Goal: Information Seeking & Learning: Compare options

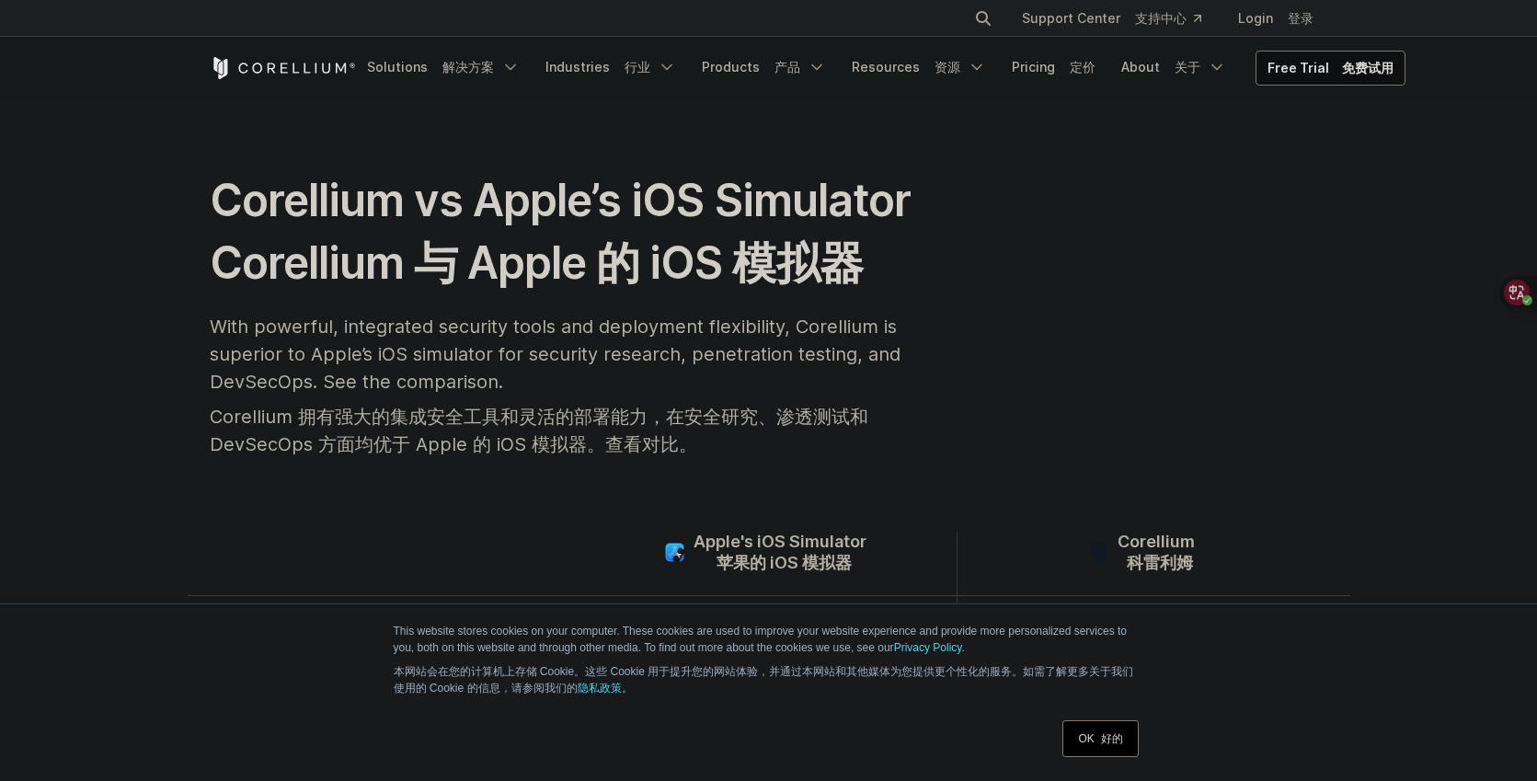
scroll to position [38, 0]
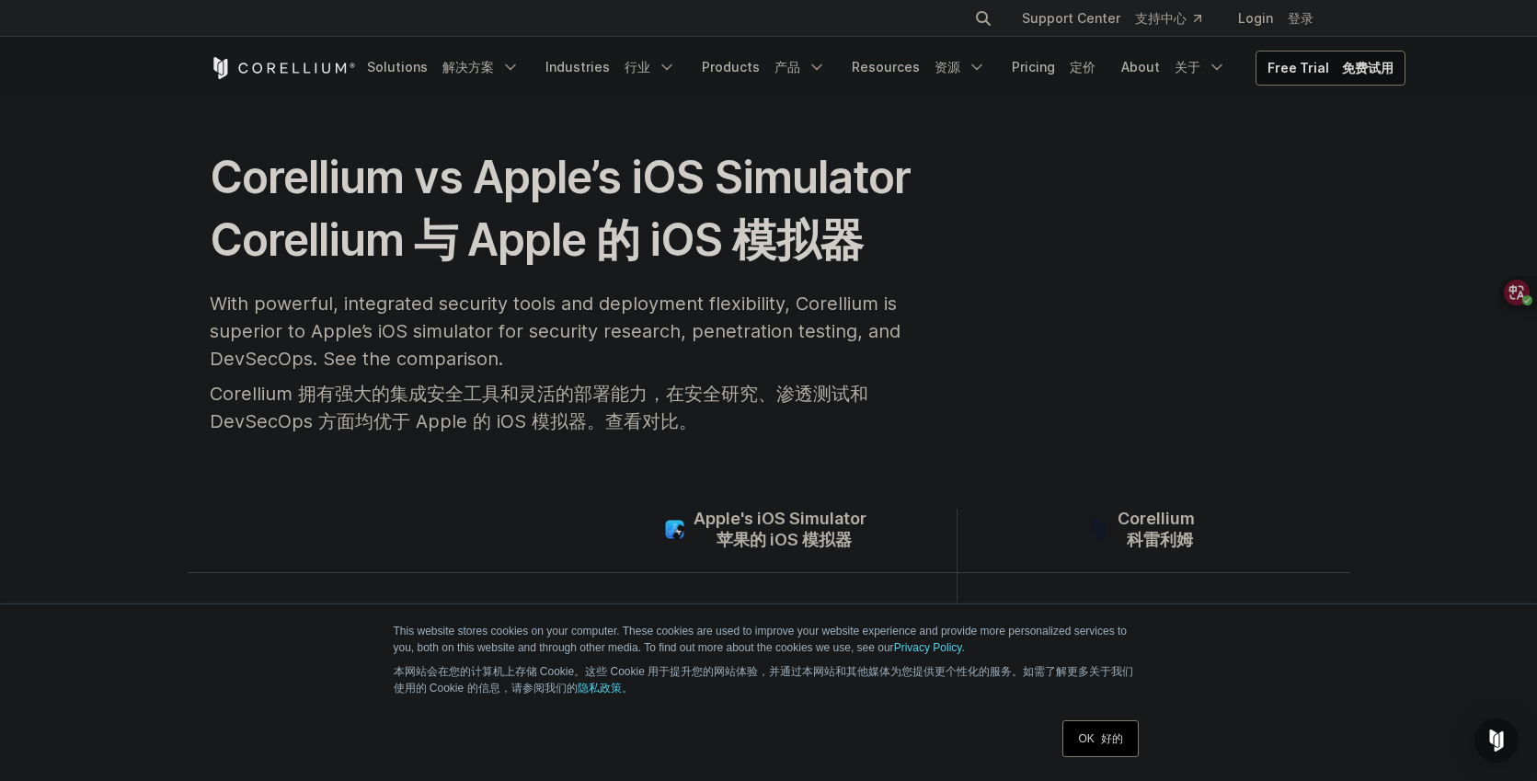
click at [840, 535] on font "苹果的 iOS 模拟器" at bounding box center [783, 539] width 135 height 19
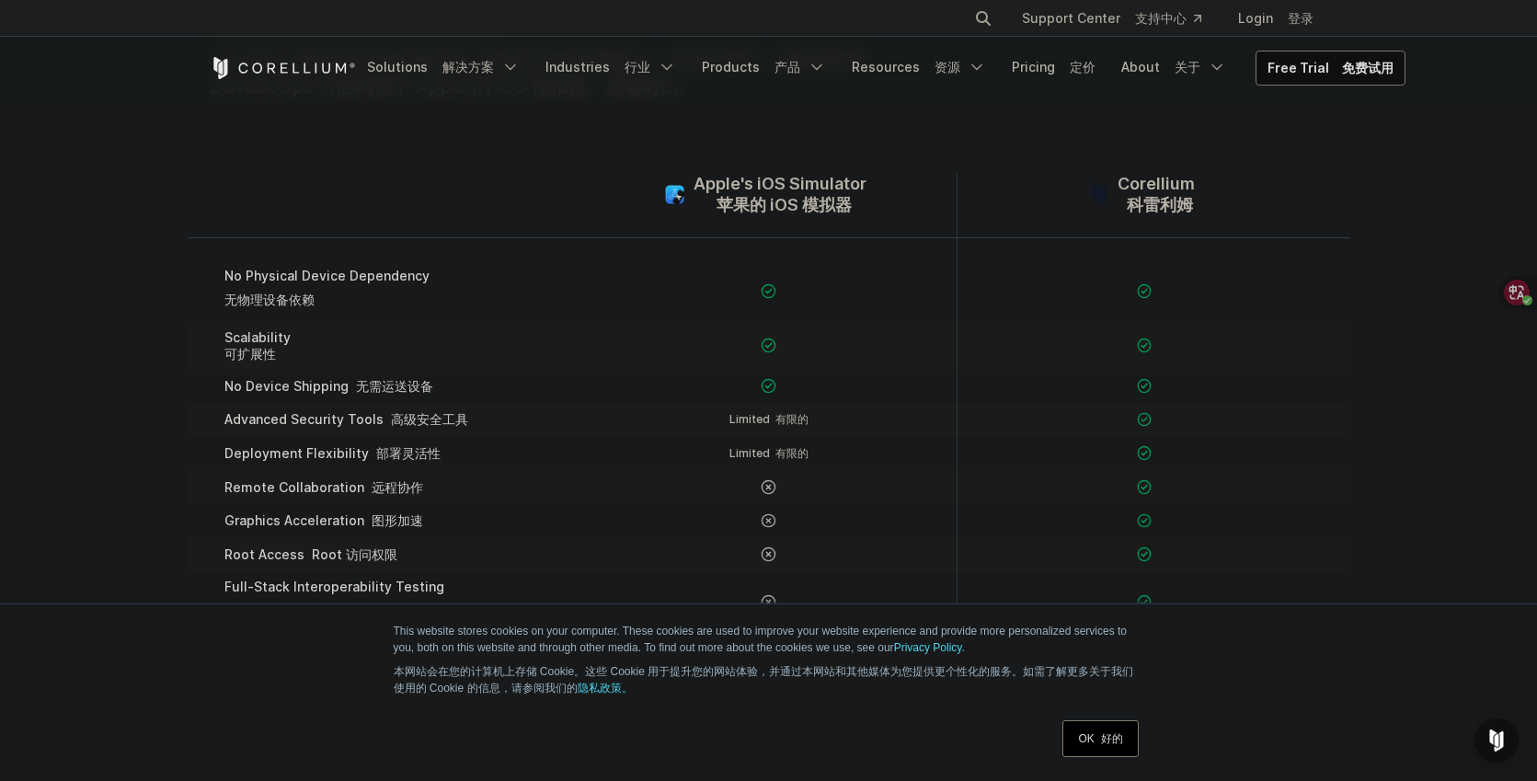
scroll to position [281, 0]
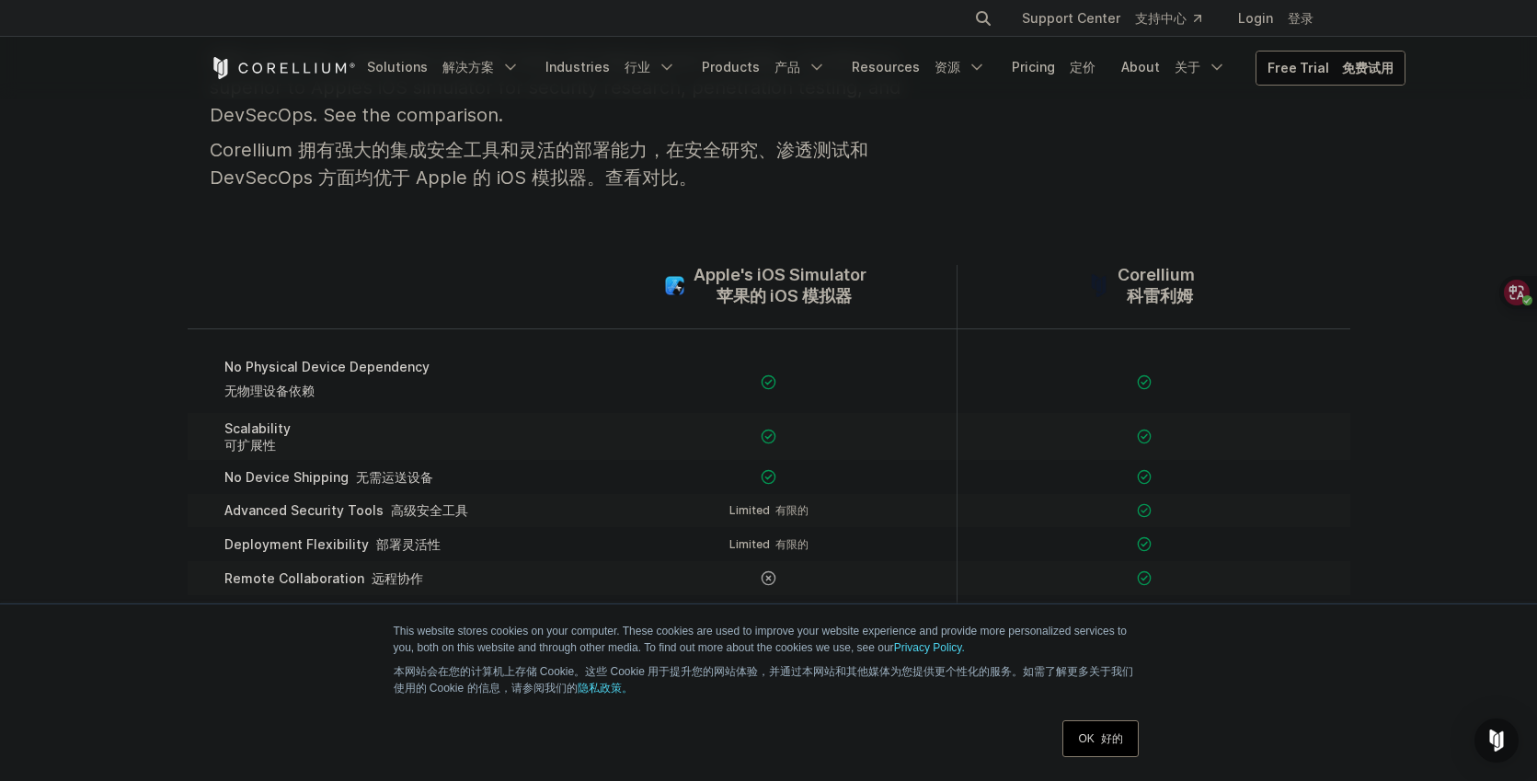
click at [1342, 65] on font "免费试用" at bounding box center [1367, 68] width 51 height 16
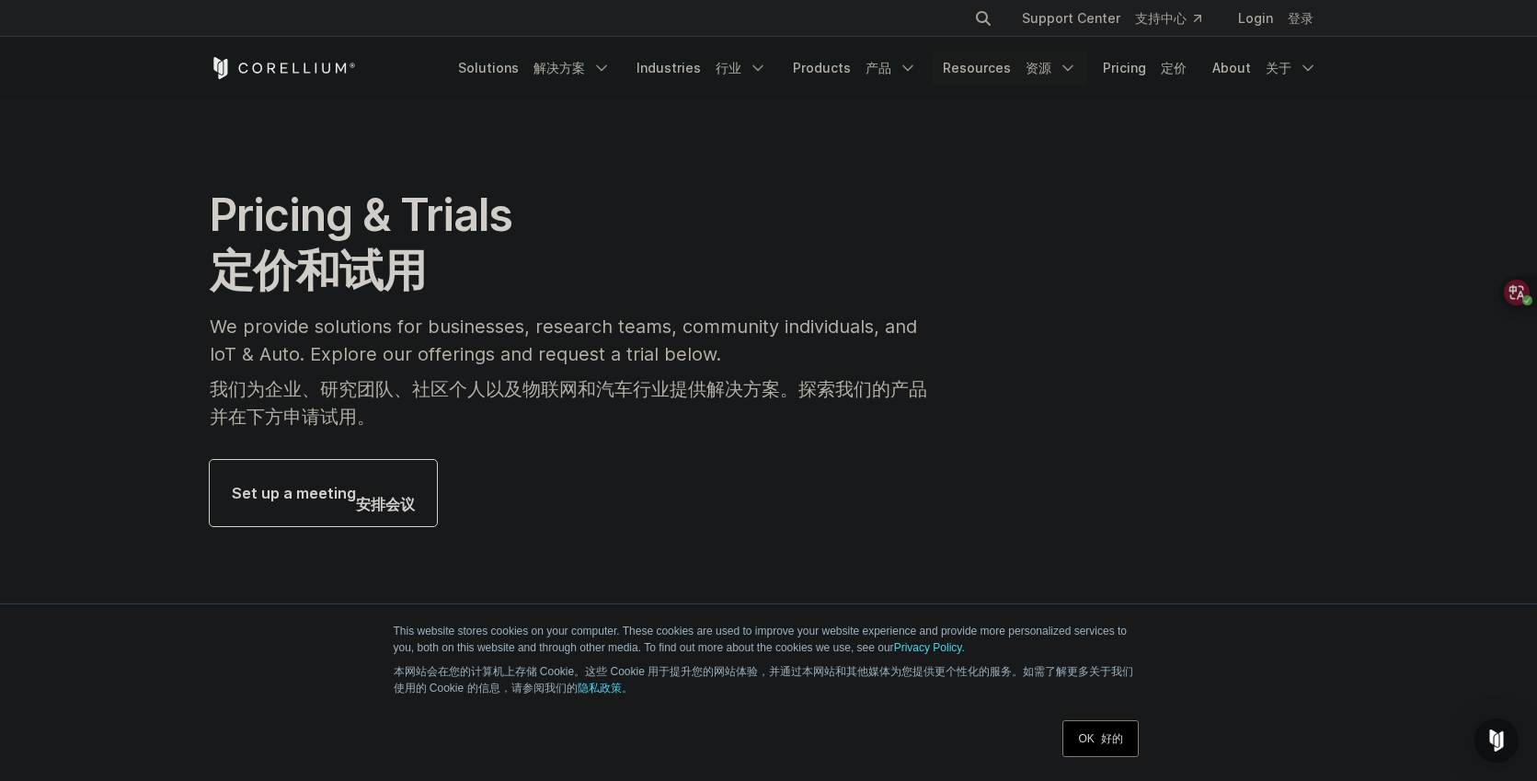
click at [1057, 68] on link "Resources 资源" at bounding box center [1009, 67] width 156 height 33
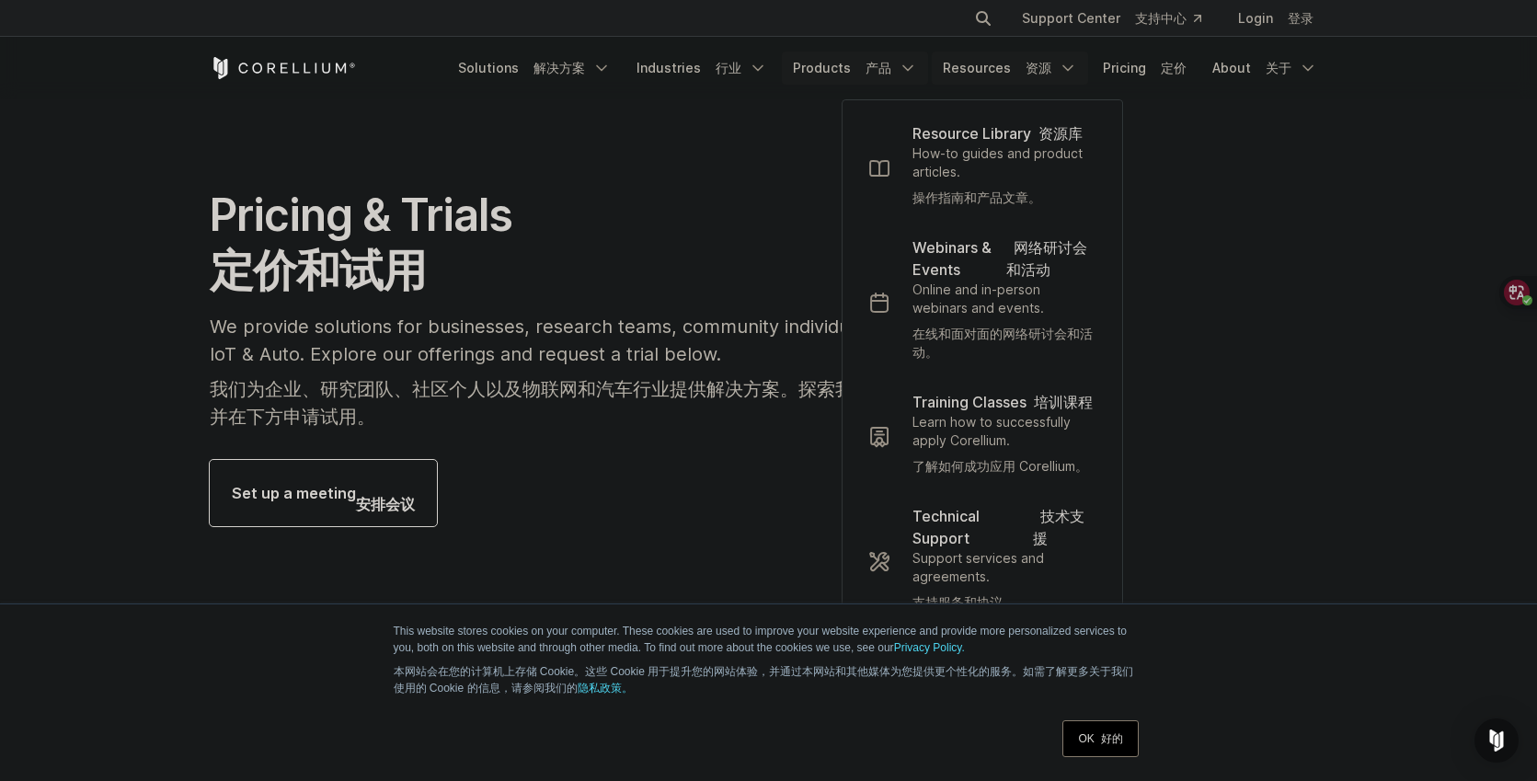
click at [891, 63] on font "产品" at bounding box center [878, 68] width 26 height 16
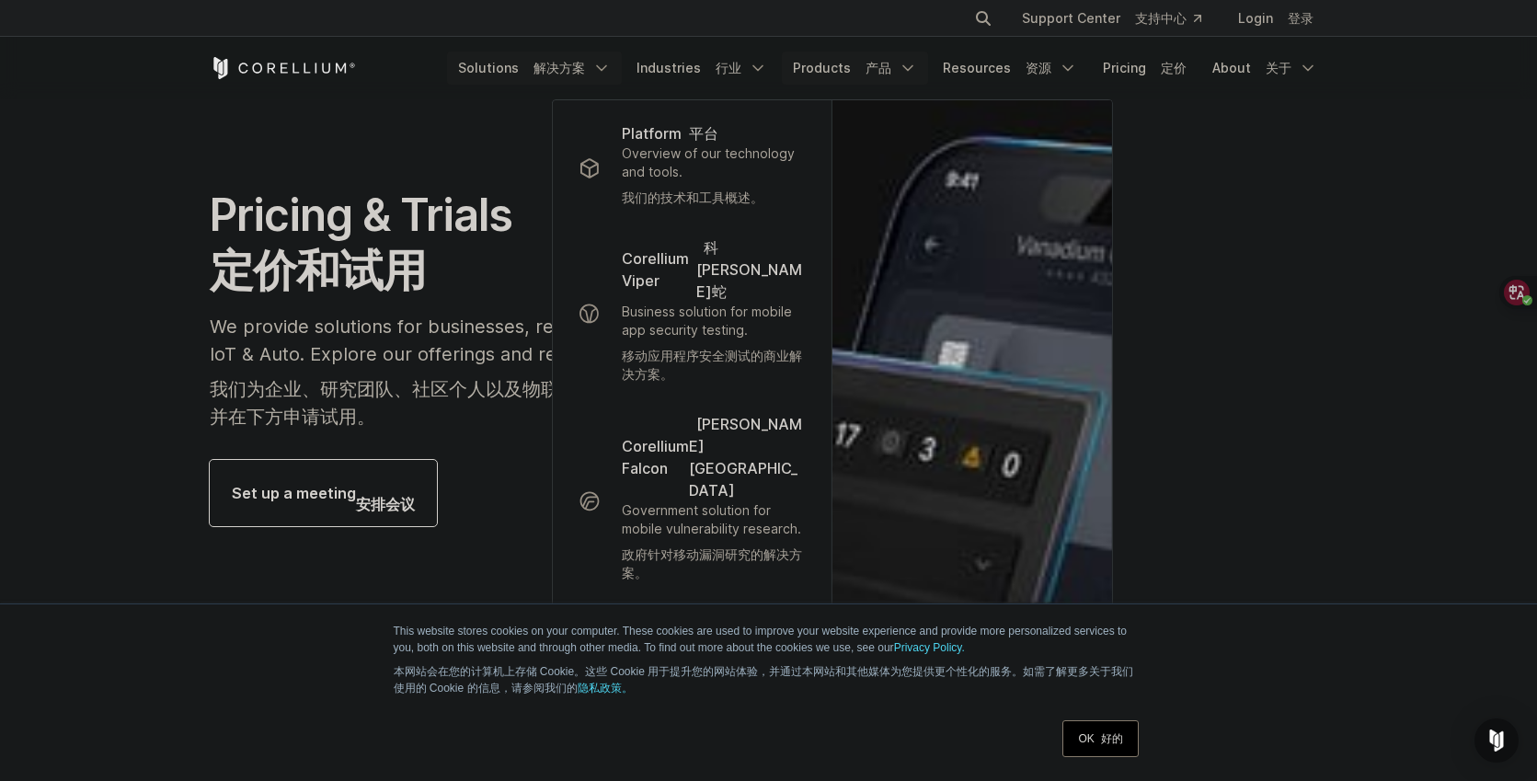
click at [611, 66] on icon "Navigation Menu" at bounding box center [601, 68] width 18 height 18
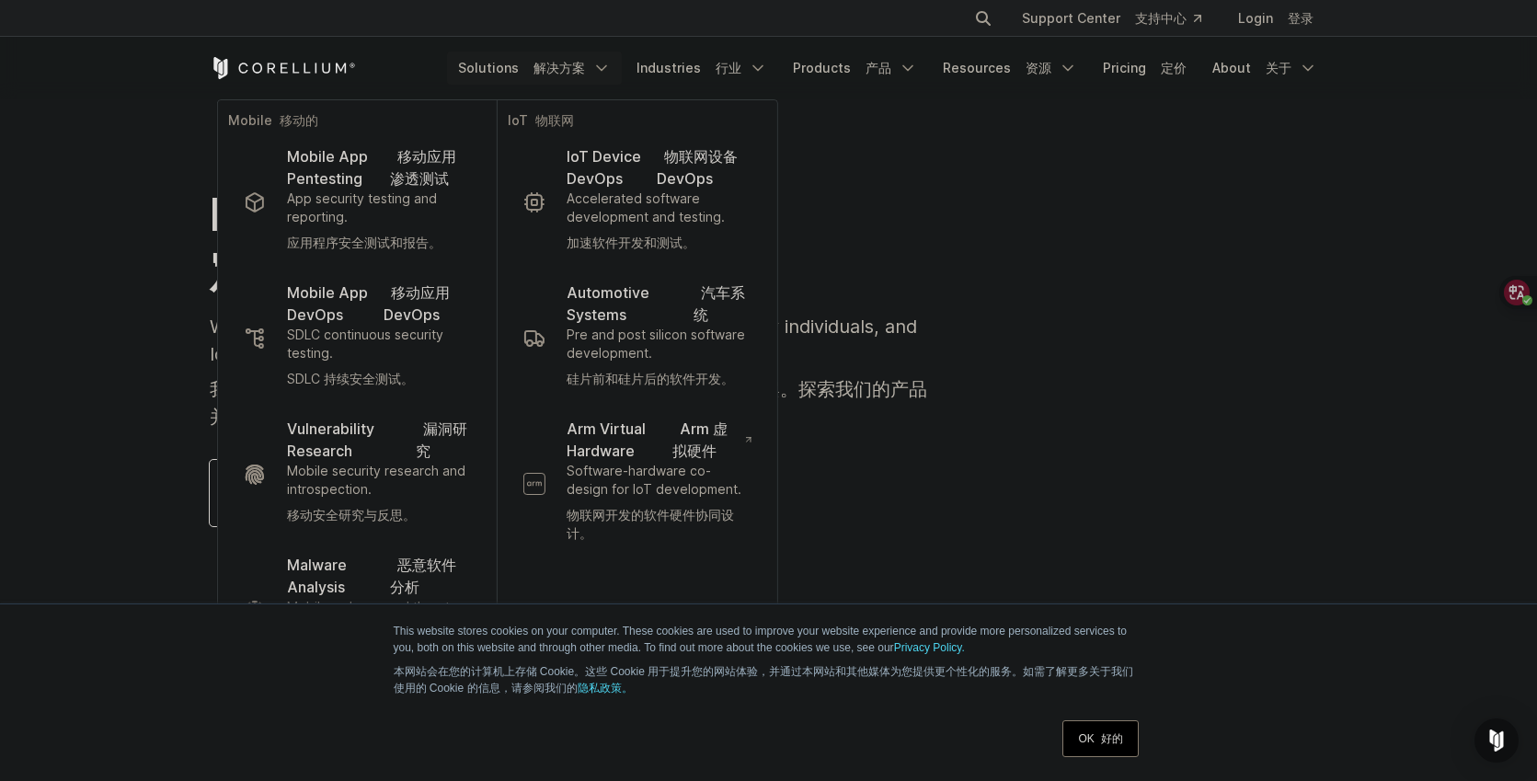
click at [1144, 324] on div "Pricing & Trials 定价和试用 We provide solutions for businesses, research teams, com…" at bounding box center [768, 357] width 1155 height 338
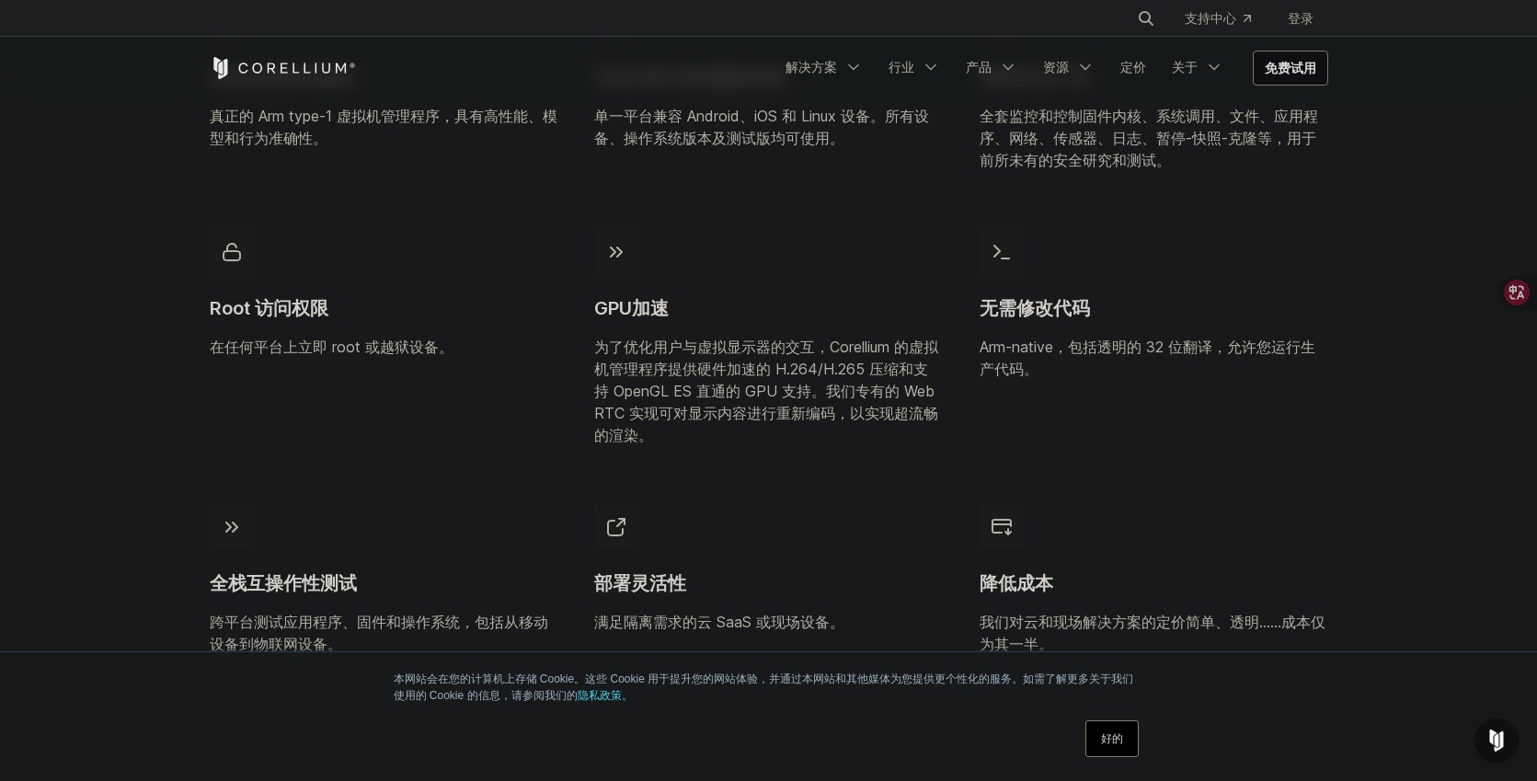
scroll to position [1132, 0]
click at [1004, 70] on icon "导航菜单" at bounding box center [1008, 67] width 18 height 18
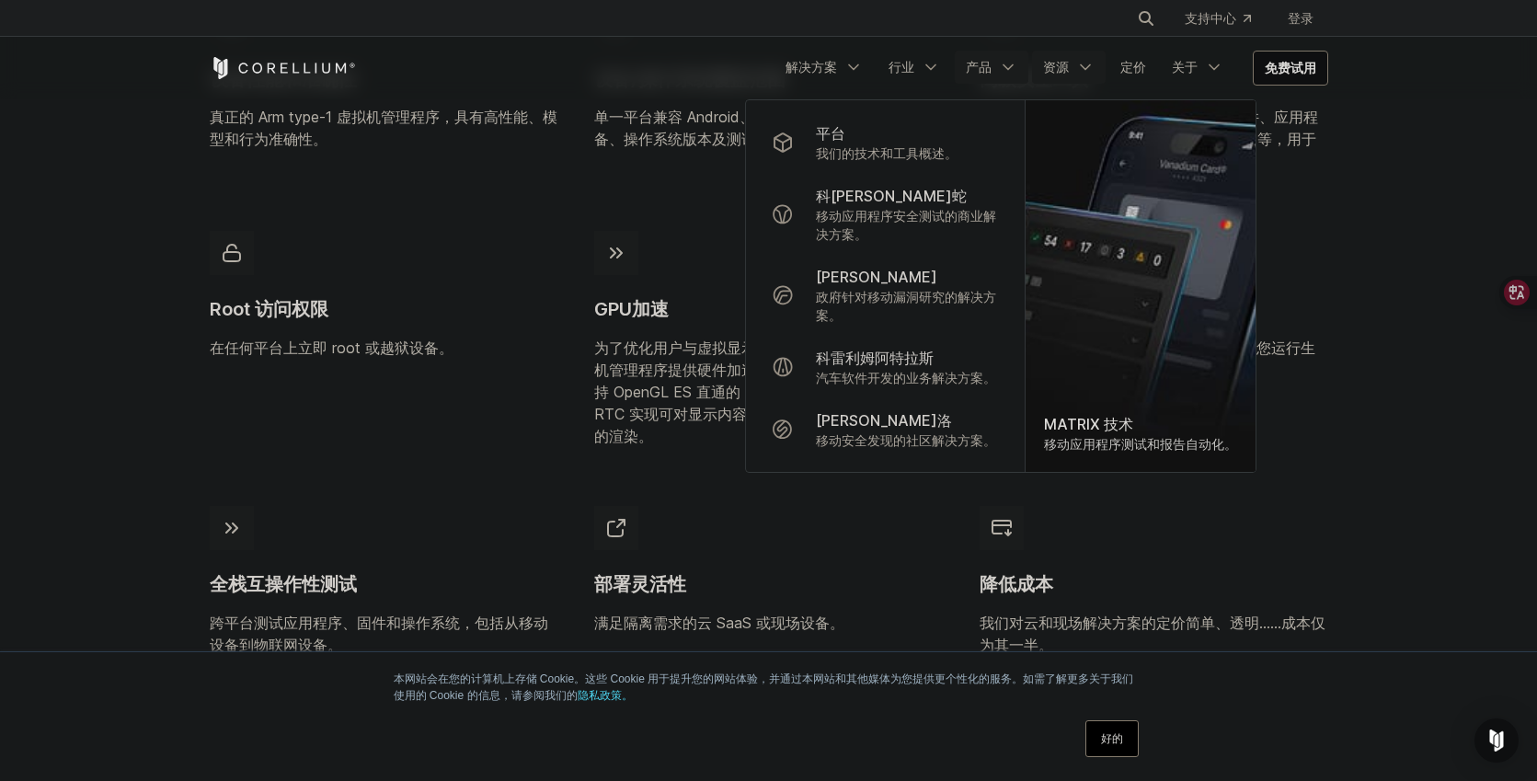
click at [1084, 54] on link "资源" at bounding box center [1069, 67] width 74 height 33
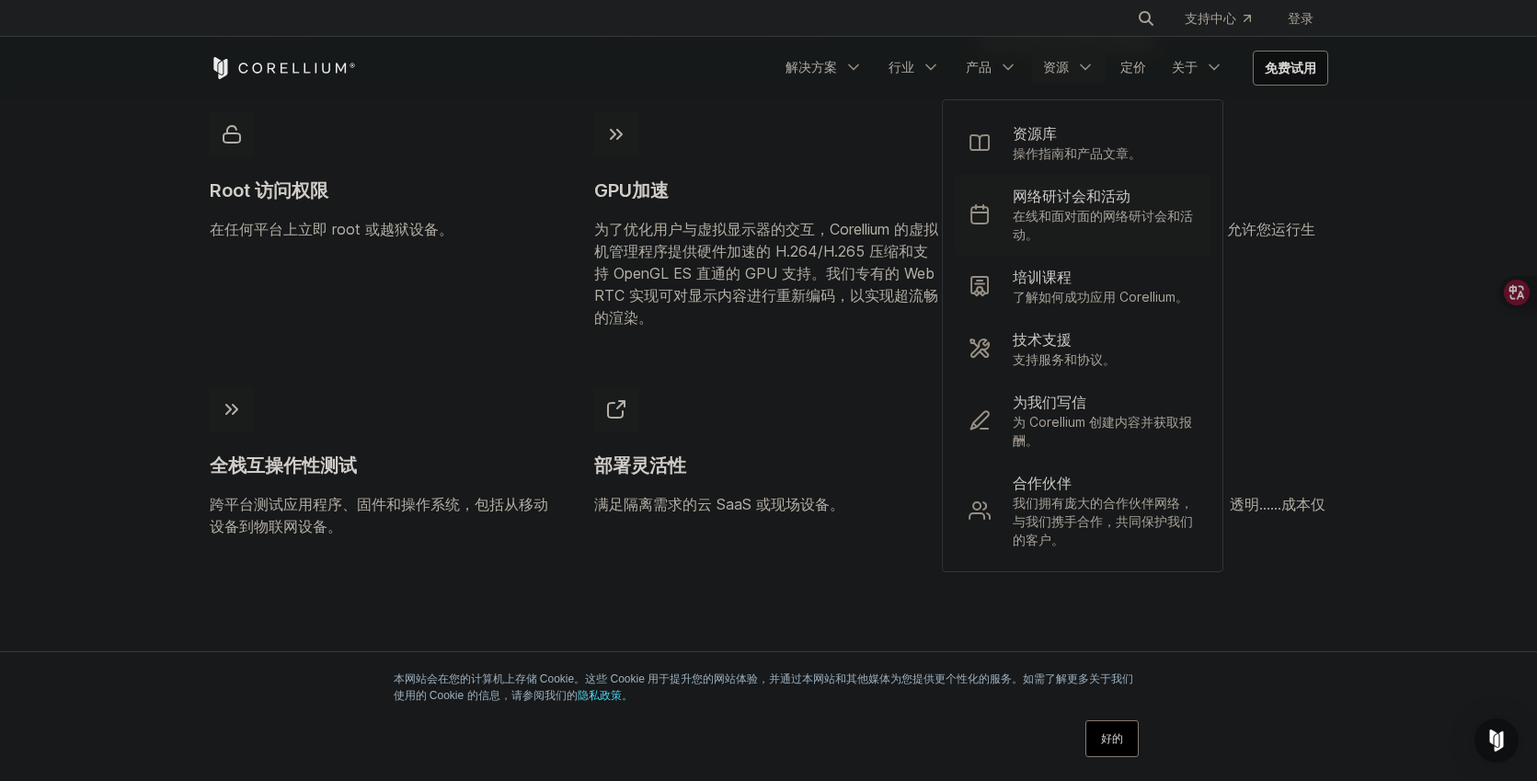
scroll to position [1300, 0]
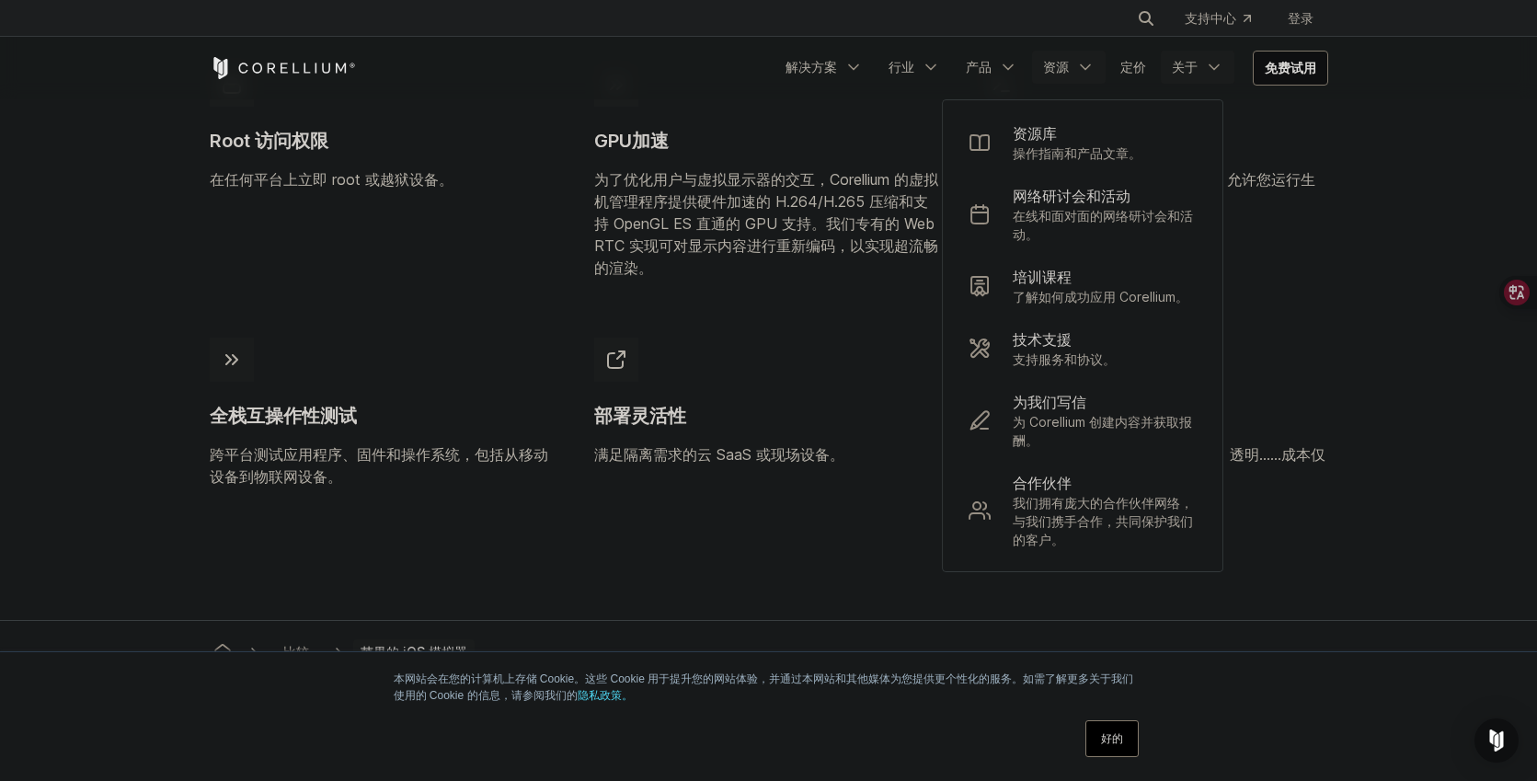
click at [1188, 61] on font "关于" at bounding box center [1184, 67] width 26 height 16
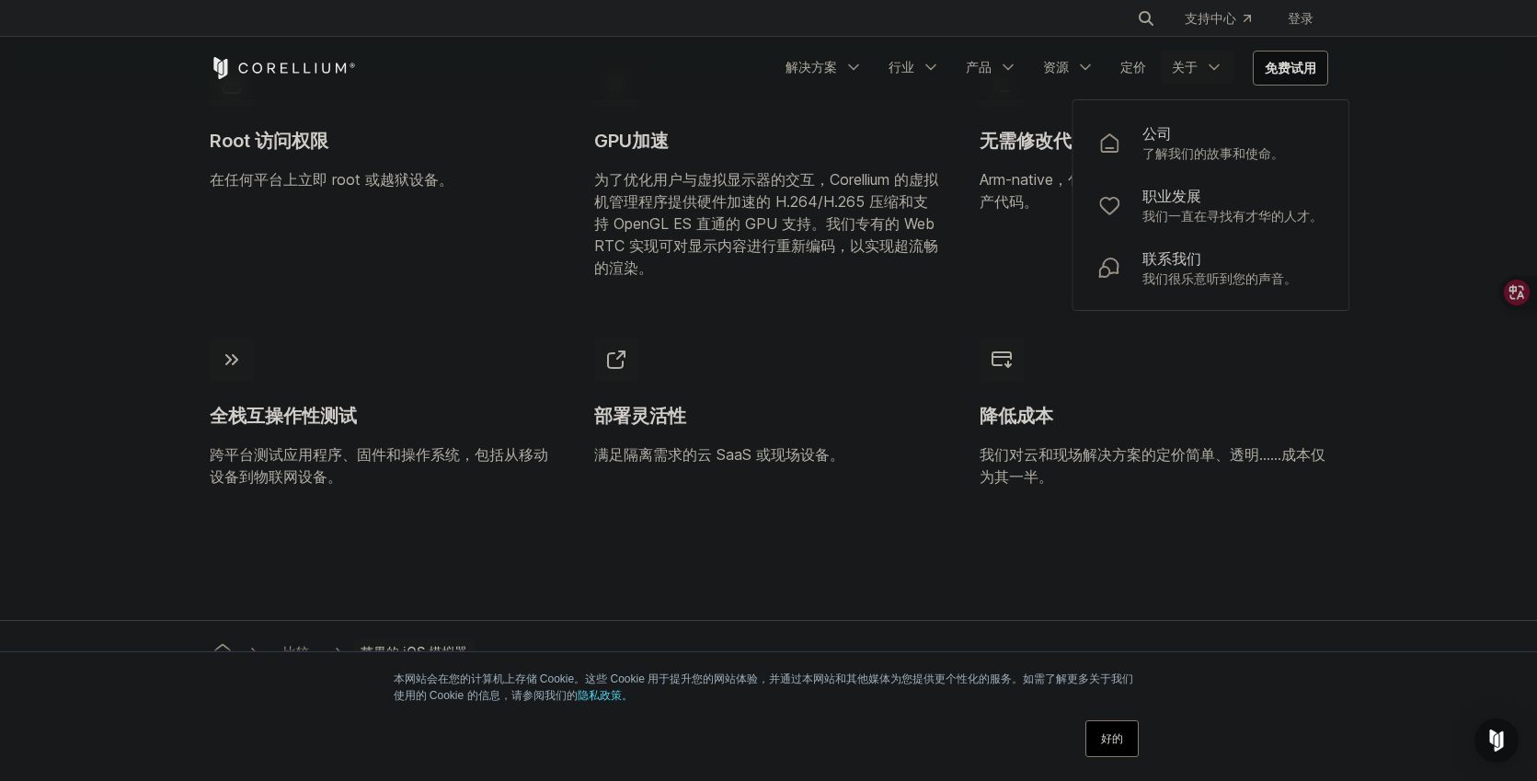
click at [1454, 118] on section "为什么要切换到 Corellium？ Corellium 的虚拟化技术改变了一切。 设备性能和准确性 真正的 Arm type-1 虚拟机管理程序，具有高性能…" at bounding box center [768, 96] width 1537 height 1047
